Goal: Task Accomplishment & Management: Use online tool/utility

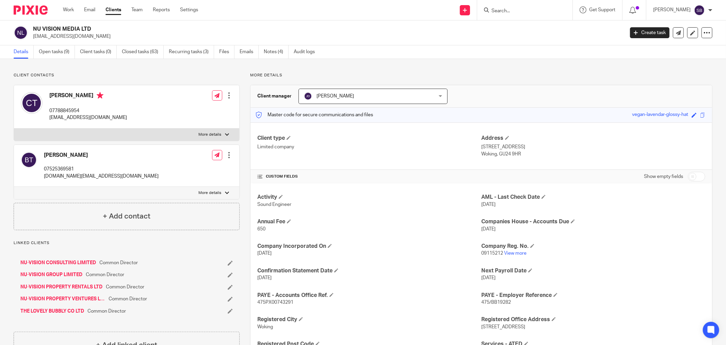
click at [507, 9] on input "Search" at bounding box center [521, 11] width 61 height 6
type input "sjt"
click at [555, 25] on link at bounding box center [550, 29] width 120 height 16
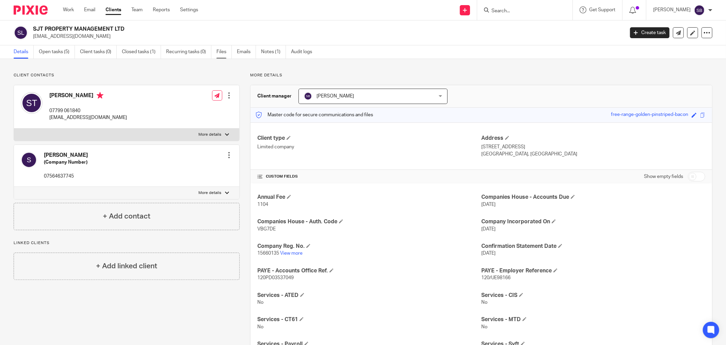
click at [217, 52] on link "Files" at bounding box center [224, 51] width 15 height 13
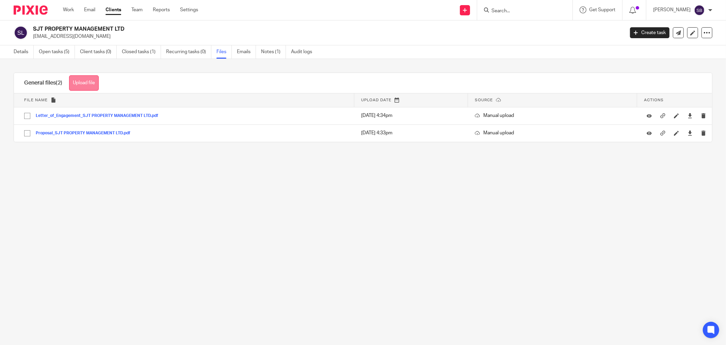
click at [82, 85] on button "Upload file" at bounding box center [84, 82] width 30 height 15
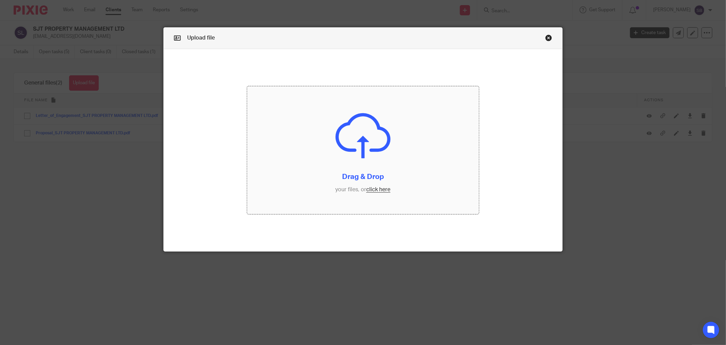
click at [379, 189] on input "file" at bounding box center [363, 150] width 232 height 128
